Goal: Information Seeking & Learning: Find specific page/section

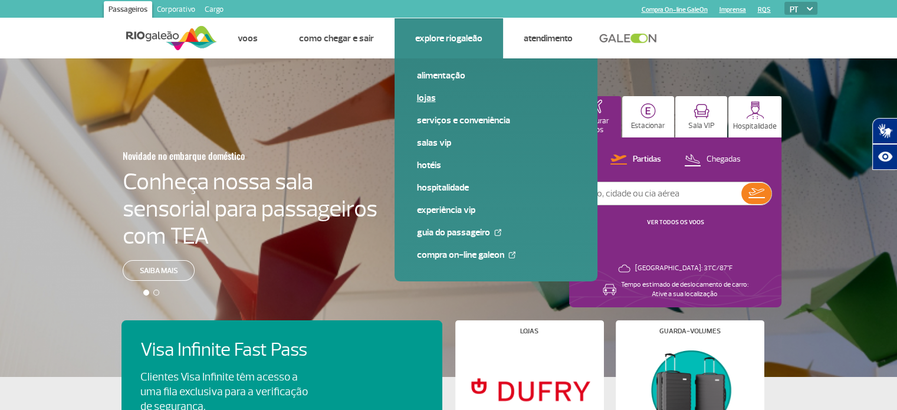
click at [422, 100] on link "Lojas" at bounding box center [496, 97] width 158 height 13
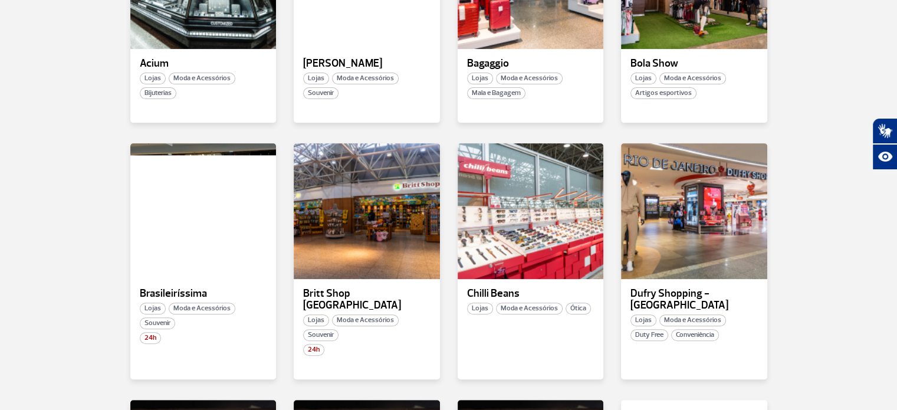
scroll to position [423, 0]
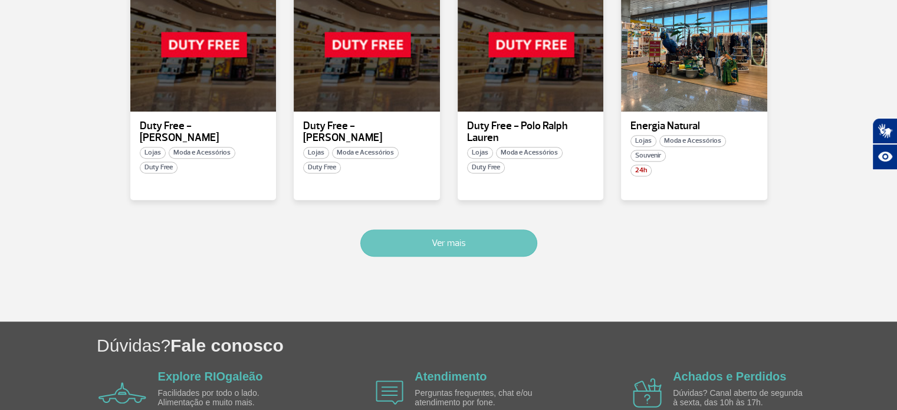
click at [484, 234] on button "Ver mais" at bounding box center [448, 242] width 177 height 27
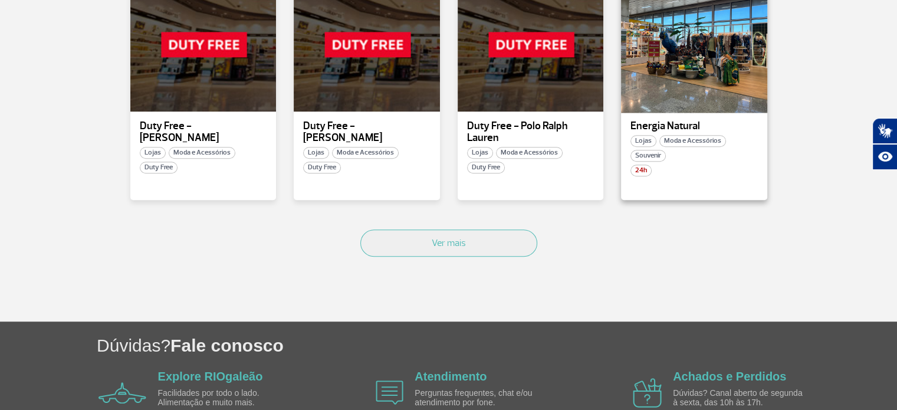
scroll to position [1508, 0]
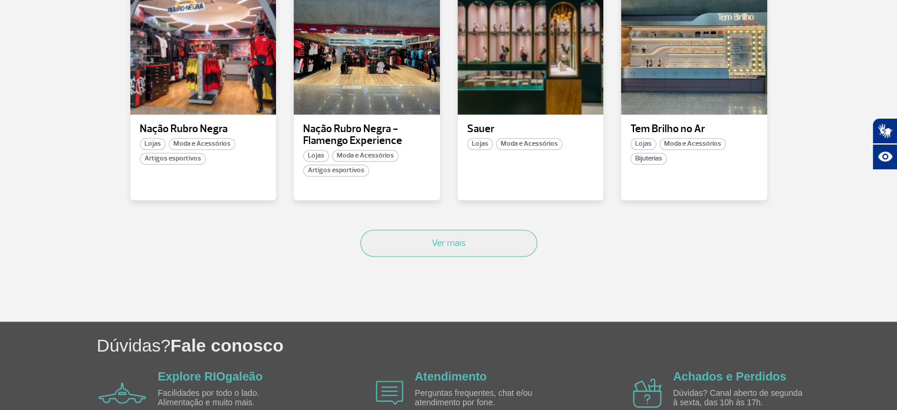
click at [701, 53] on div at bounding box center [694, 47] width 146 height 136
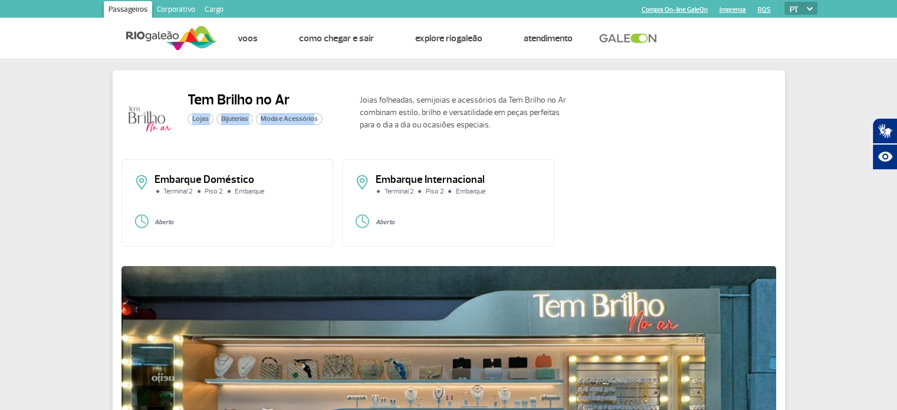
drag, startPoint x: 246, startPoint y: 120, endPoint x: 312, endPoint y: 120, distance: 66.1
click at [312, 120] on div "Lojas Bijuterias Moda e Acessórios" at bounding box center [255, 119] width 135 height 12
click at [33, 152] on div "Tem Brilho no Ar Lojas Bijuterias Moda e Acessórios Joias folheadas, semijoias …" at bounding box center [448, 350] width 897 height 585
drag, startPoint x: 234, startPoint y: 195, endPoint x: 245, endPoint y: 219, distance: 26.9
click at [245, 219] on div "Embarque Doméstico Terminal 2 Piso 2 Embarque Aberto" at bounding box center [228, 202] width 212 height 87
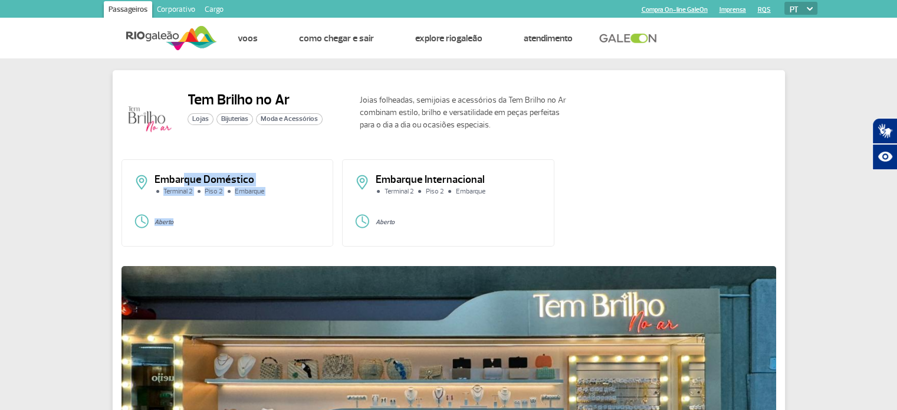
click at [245, 219] on p "Aberto" at bounding box center [238, 222] width 167 height 7
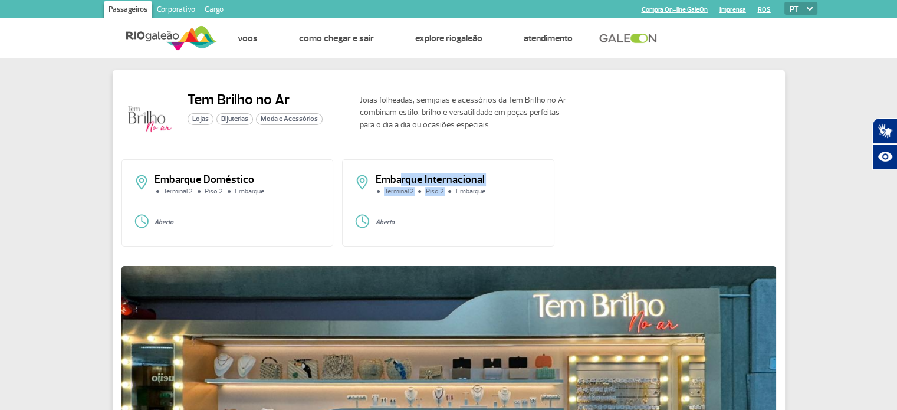
drag, startPoint x: 416, startPoint y: 182, endPoint x: 448, endPoint y: 200, distance: 36.4
click at [448, 200] on div "Embarque Internacional Terminal 2 Piso 2 Embarque" at bounding box center [449, 190] width 188 height 30
drag, startPoint x: 459, startPoint y: 178, endPoint x: 480, endPoint y: 192, distance: 25.0
click at [480, 192] on div "Embarque Internacional Terminal 2 Piso 2 Embarque" at bounding box center [449, 190] width 188 height 30
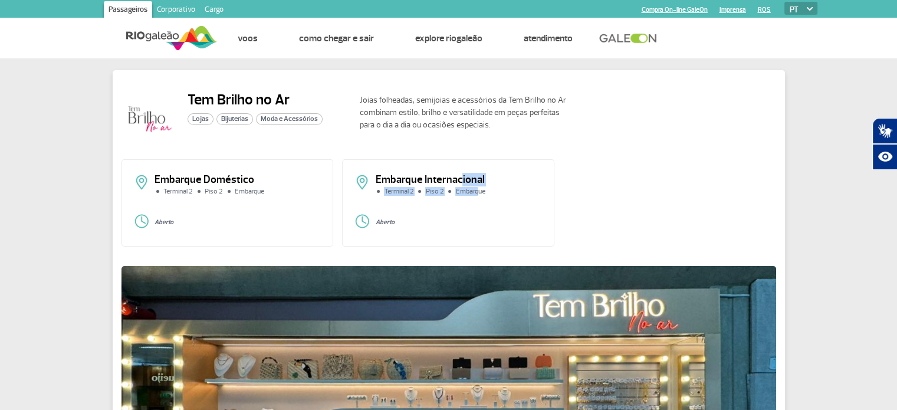
click at [480, 192] on li "Embarque" at bounding box center [467, 191] width 41 height 7
click at [92, 201] on div "Tem Brilho no Ar Lojas Bijuterias Moda e Acessórios Joias folheadas, semijoias …" at bounding box center [448, 350] width 897 height 585
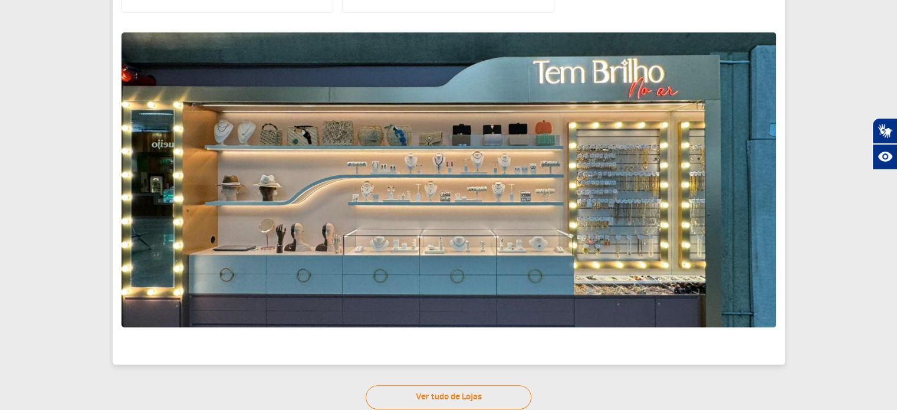
scroll to position [205, 0]
